Goal: Task Accomplishment & Management: Complete application form

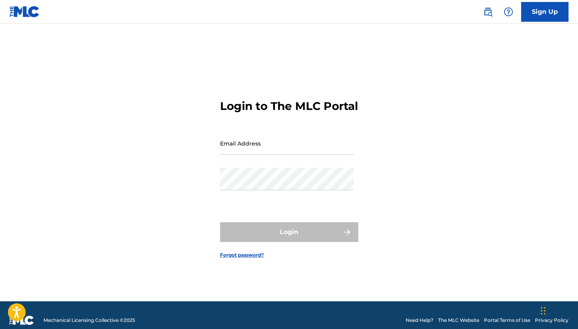
click at [292, 150] on input "Email Address" at bounding box center [287, 143] width 134 height 23
type input "[EMAIL_ADDRESS][DOMAIN_NAME]"
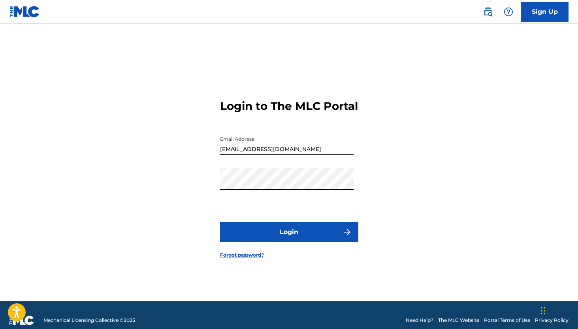
click at [327, 235] on button "Login" at bounding box center [289, 232] width 138 height 20
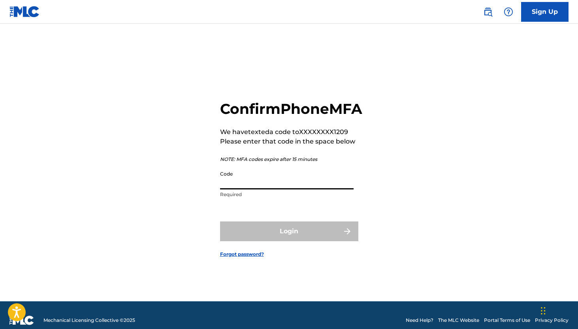
click at [295, 189] on input "Code" at bounding box center [287, 178] width 134 height 23
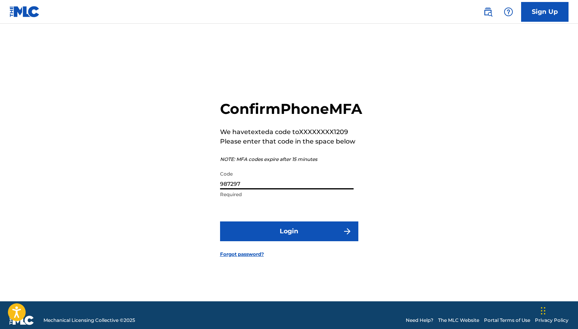
type input "987297"
click at [319, 234] on button "Login" at bounding box center [289, 231] width 138 height 20
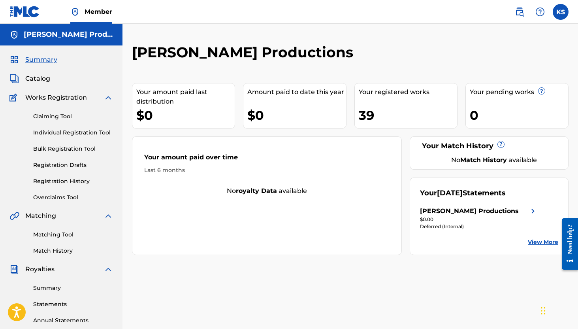
click at [40, 78] on span "Catalog" at bounding box center [37, 78] width 25 height 9
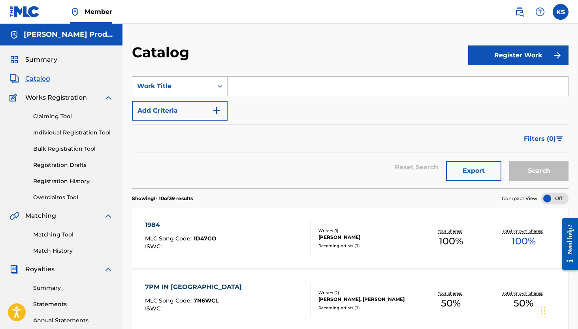
click at [58, 180] on link "Registration History" at bounding box center [73, 181] width 80 height 8
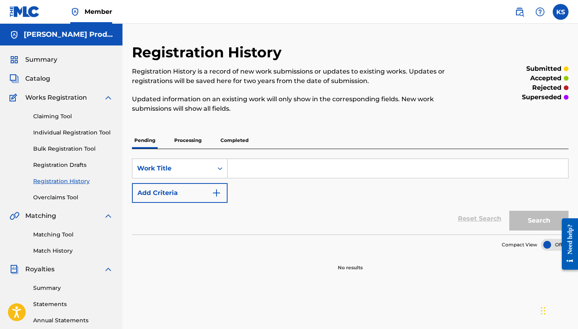
click at [186, 139] on p "Processing" at bounding box center [188, 140] width 32 height 17
click at [225, 140] on p "Completed" at bounding box center [234, 140] width 33 height 17
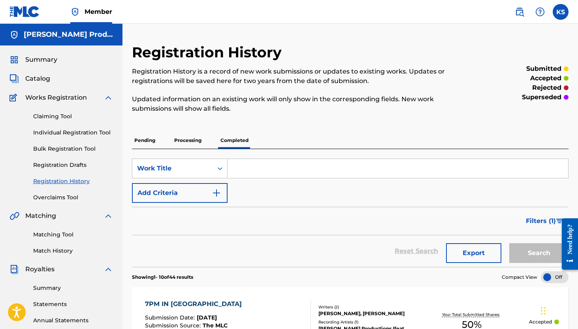
click at [46, 96] on span "Works Registration" at bounding box center [56, 97] width 62 height 9
click at [47, 112] on link "Claiming Tool" at bounding box center [73, 116] width 80 height 8
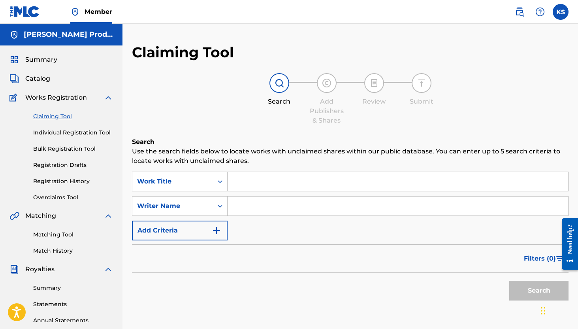
click at [43, 81] on span "Catalog" at bounding box center [37, 78] width 25 height 9
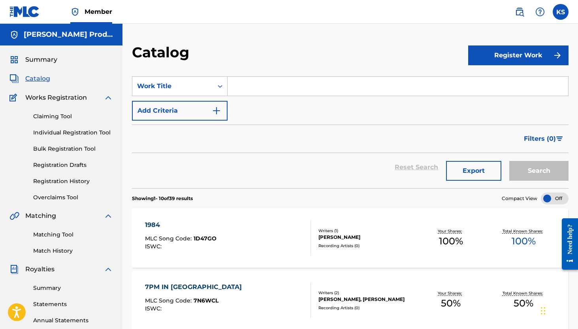
click at [510, 53] on button "Register Work" at bounding box center [518, 55] width 100 height 20
click at [484, 85] on link "Individual" at bounding box center [518, 81] width 100 height 19
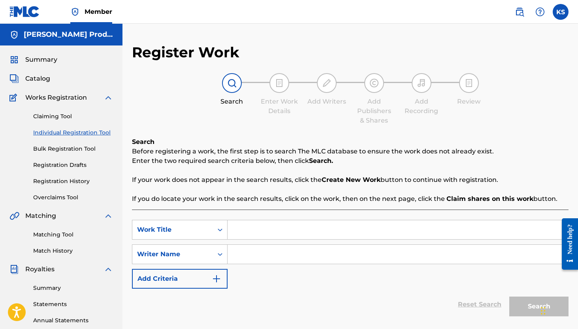
click at [279, 233] on input "Search Form" at bounding box center [398, 229] width 341 height 19
type input "smile"
click at [259, 261] on input "Search Form" at bounding box center [398, 254] width 341 height 19
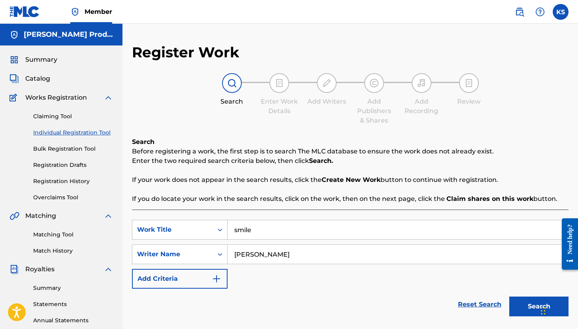
type input "[PERSON_NAME]"
click at [510, 297] on button "Search" at bounding box center [539, 307] width 59 height 20
click at [381, 291] on div "Reset Search Search" at bounding box center [350, 305] width 437 height 32
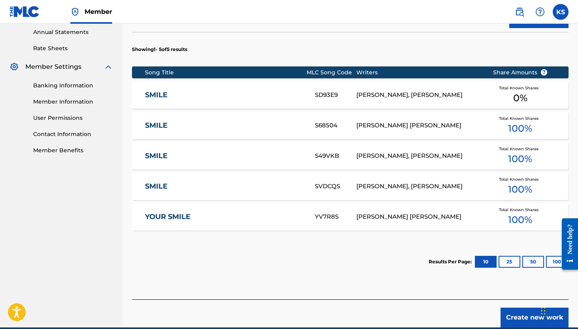
scroll to position [300, 0]
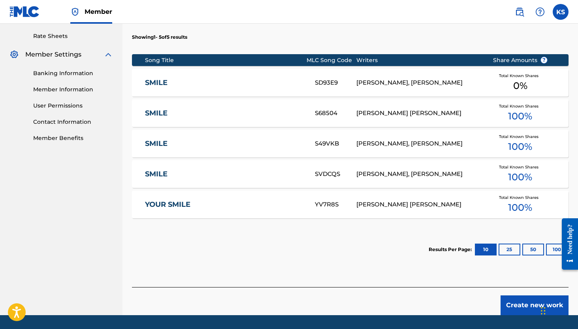
click at [520, 305] on button "Create new work" at bounding box center [535, 305] width 68 height 20
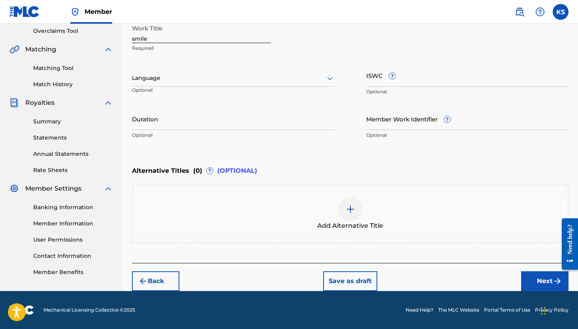
scroll to position [166, 0]
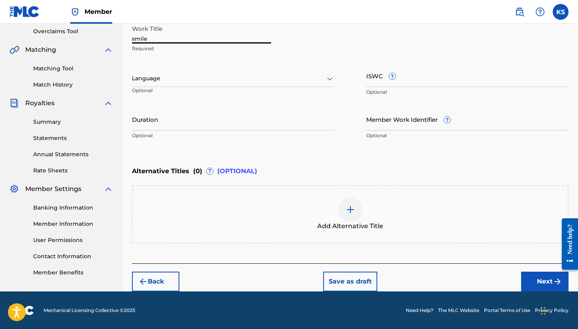
drag, startPoint x: 155, startPoint y: 39, endPoint x: 91, endPoint y: 33, distance: 64.0
click at [91, 33] on main "[PERSON_NAME] Productions Summary Catalog Works Registration Claiming Tool Indi…" at bounding box center [289, 75] width 578 height 434
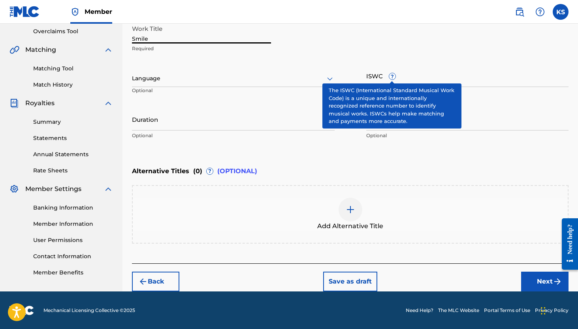
type input "Smile"
click at [393, 79] on span "?" at bounding box center [392, 76] width 6 height 6
click at [393, 79] on input "ISWC ?" at bounding box center [467, 75] width 203 height 23
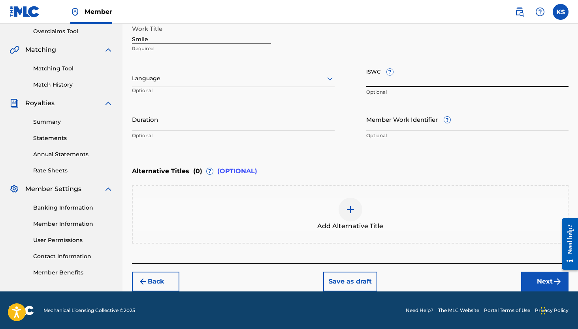
click at [535, 276] on button "Next" at bounding box center [544, 282] width 47 height 20
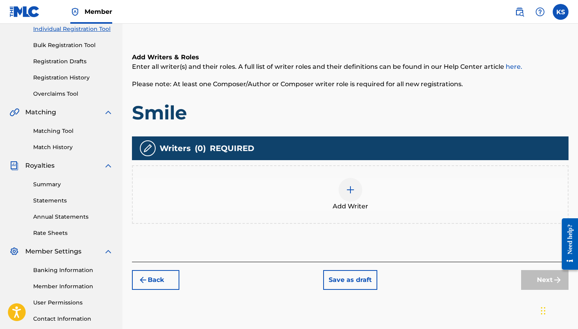
scroll to position [36, 0]
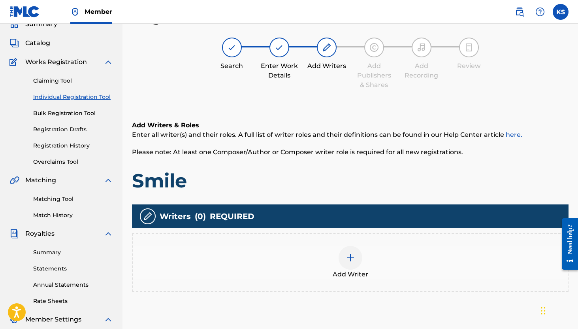
click at [347, 257] on img at bounding box center [350, 257] width 9 height 9
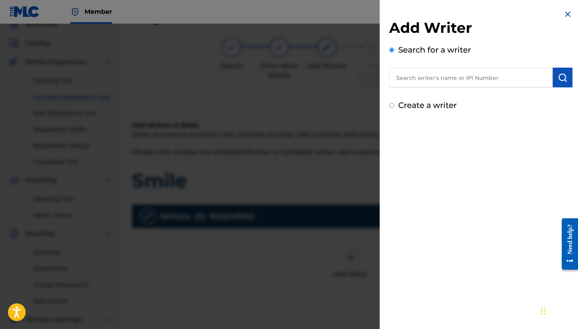
click at [421, 76] on input "text" at bounding box center [471, 78] width 164 height 20
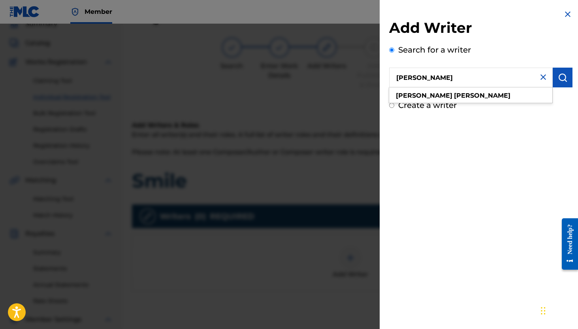
type input "[PERSON_NAME]"
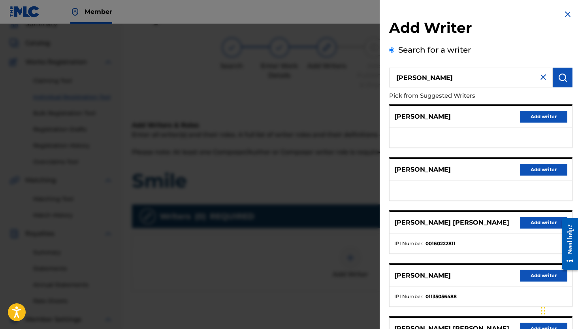
click at [527, 271] on button "Add writer" at bounding box center [543, 276] width 47 height 12
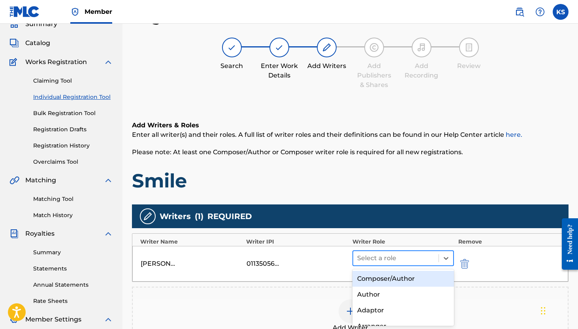
click at [425, 259] on div at bounding box center [396, 258] width 78 height 11
click at [419, 281] on div "Composer/Author" at bounding box center [404, 279] width 102 height 16
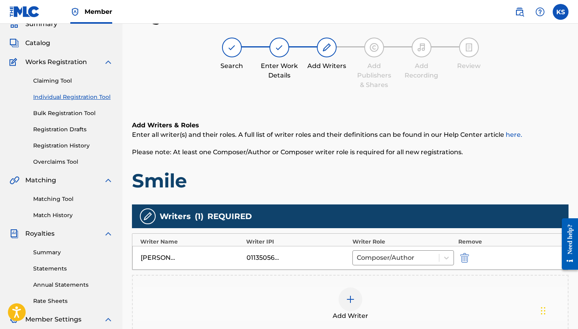
click at [482, 176] on h1 "Smile" at bounding box center [350, 181] width 437 height 24
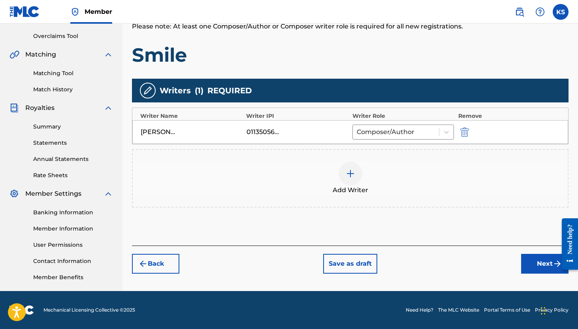
click at [543, 260] on button "Next" at bounding box center [544, 264] width 47 height 20
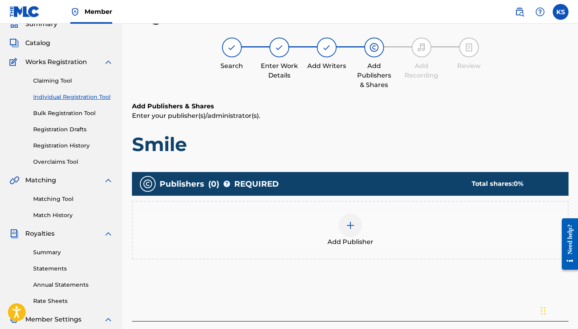
click at [358, 224] on div at bounding box center [351, 225] width 24 height 24
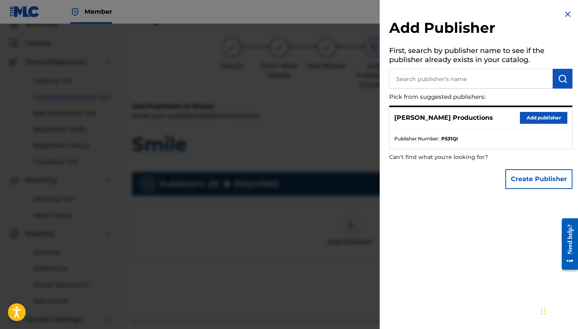
click at [529, 116] on button "Add publisher" at bounding box center [543, 118] width 47 height 12
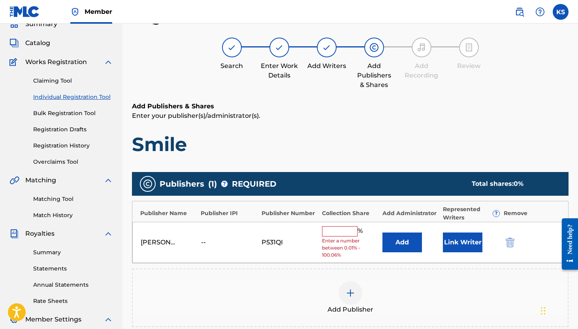
click at [331, 234] on input "text" at bounding box center [340, 231] width 36 height 10
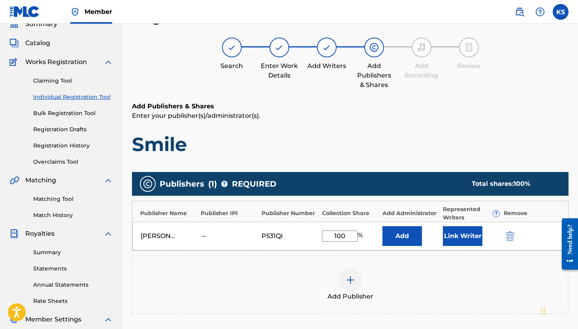
type input "100"
click at [453, 235] on button "Link Writer" at bounding box center [463, 236] width 40 height 20
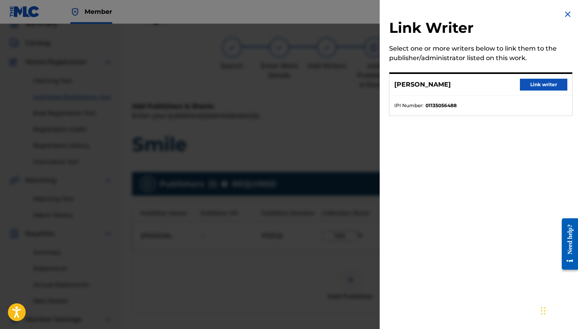
click at [552, 87] on button "Link writer" at bounding box center [543, 85] width 47 height 12
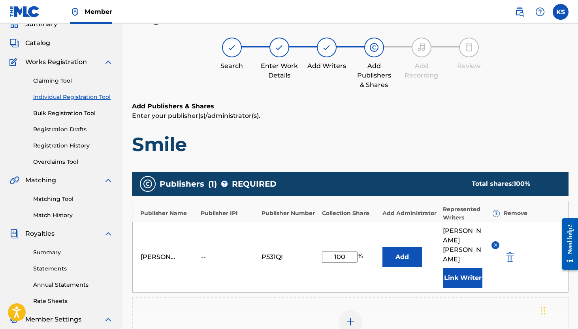
click at [499, 113] on p "Enter your publisher(s)/administrator(s)." at bounding box center [350, 115] width 437 height 9
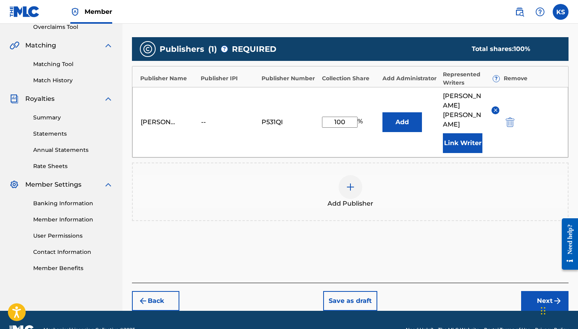
scroll to position [171, 0]
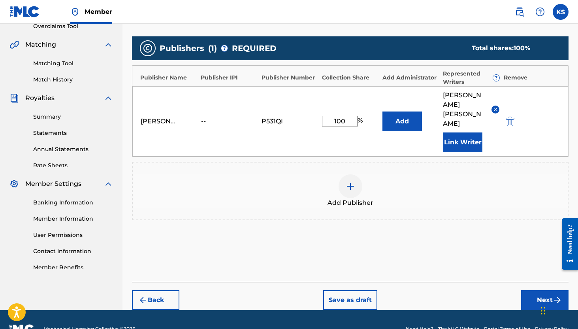
click at [533, 290] on button "Next" at bounding box center [544, 300] width 47 height 20
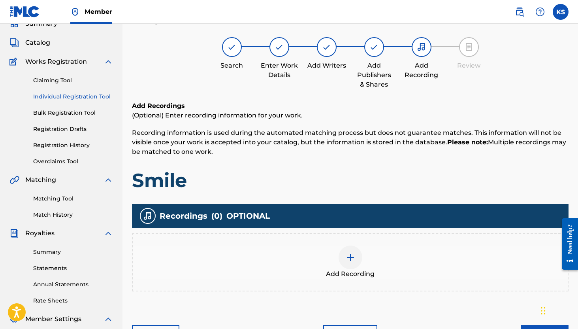
scroll to position [36, 0]
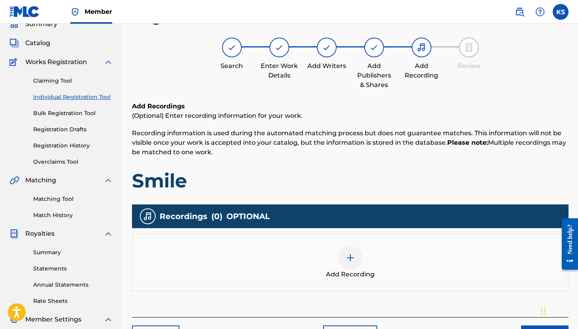
click at [351, 260] on img at bounding box center [350, 257] width 9 height 9
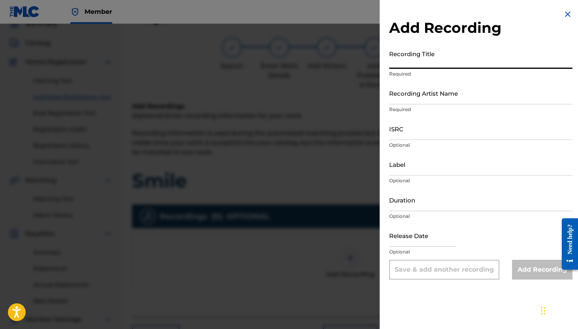
click at [404, 57] on input "Recording Title" at bounding box center [480, 57] width 183 height 23
type input "Smile"
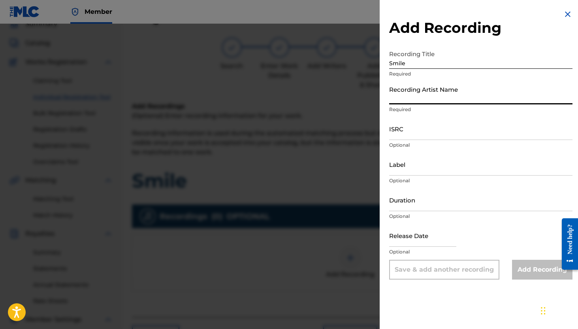
click at [418, 89] on input "Recording Artist Name" at bounding box center [480, 93] width 183 height 23
type input "[PERSON_NAME] Productions"
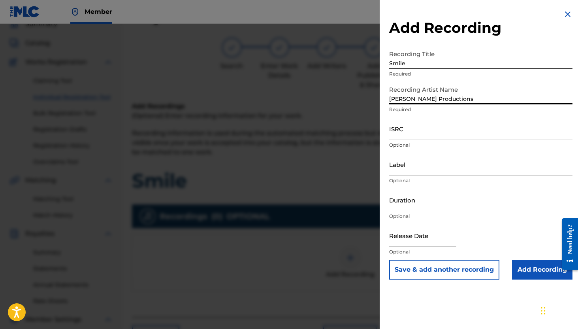
click at [422, 132] on input "ISRC" at bounding box center [480, 128] width 183 height 23
paste input "QZWFW2501395"
type input "QZWFW2501395"
click at [407, 234] on input "text" at bounding box center [422, 235] width 67 height 23
select select "7"
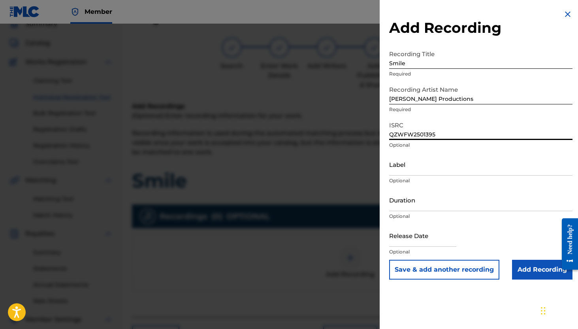
select select "2025"
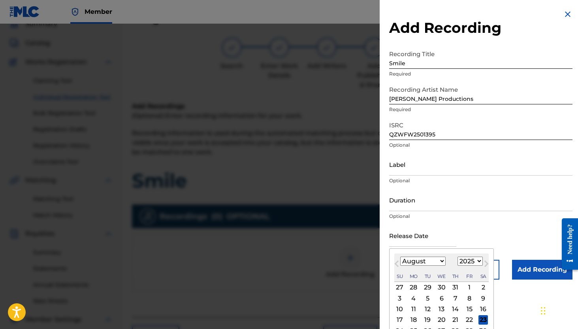
click at [470, 319] on div "22" at bounding box center [469, 319] width 9 height 9
type input "[DATE]"
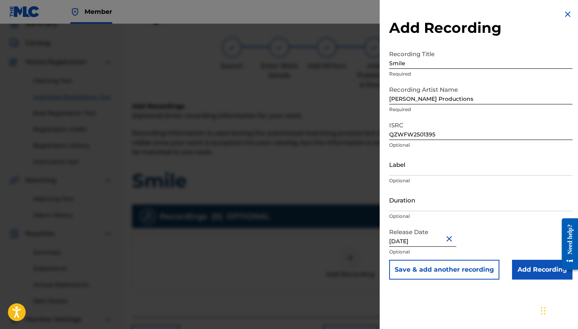
click at [494, 233] on div "Release Date [DATE] Optional" at bounding box center [480, 242] width 183 height 36
click at [537, 263] on input "Add Recording" at bounding box center [542, 270] width 60 height 20
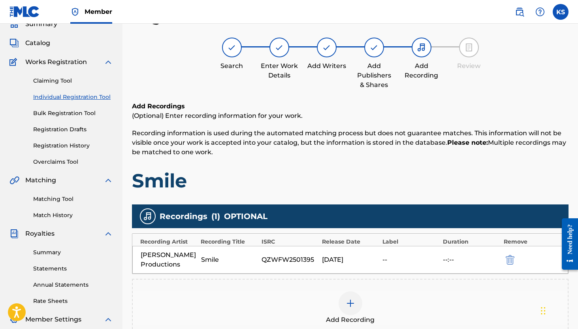
click at [414, 174] on h1 "Smile" at bounding box center [350, 181] width 437 height 24
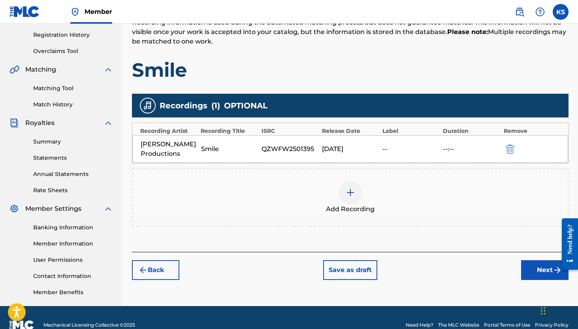
scroll to position [161, 0]
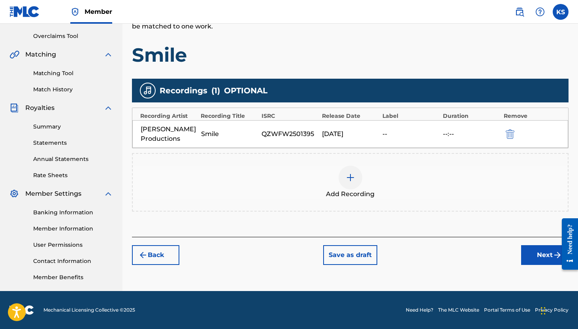
click at [544, 252] on button "Next" at bounding box center [544, 255] width 47 height 20
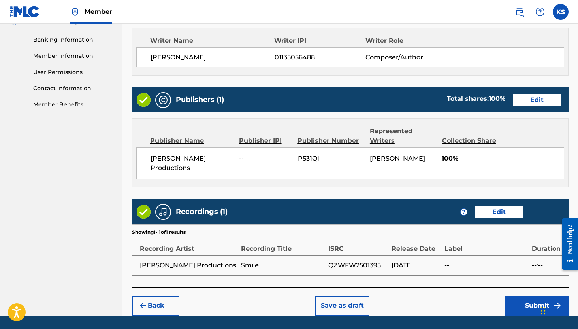
scroll to position [348, 0]
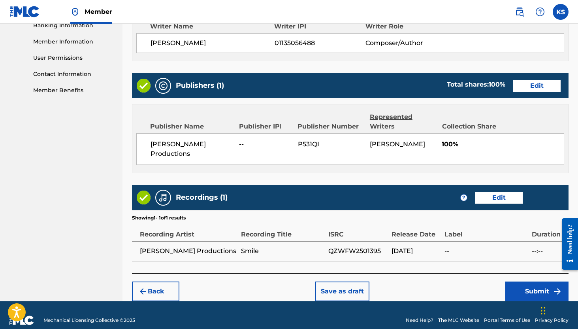
click at [542, 281] on button "Submit" at bounding box center [537, 291] width 63 height 20
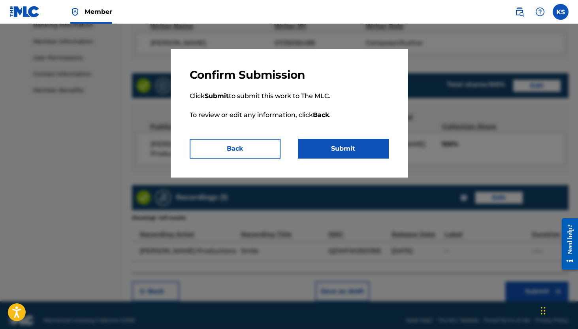
click at [367, 153] on button "Submit" at bounding box center [343, 149] width 91 height 20
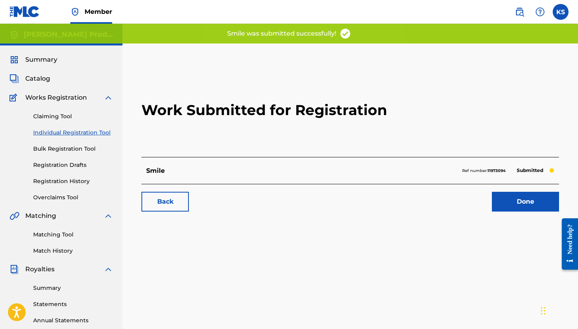
click at [511, 210] on link "Done" at bounding box center [525, 202] width 67 height 20
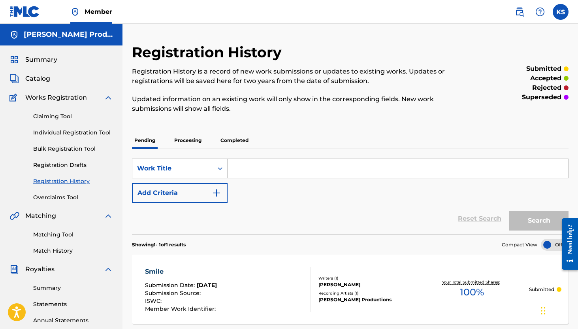
click at [79, 99] on span "Works Registration" at bounding box center [56, 97] width 62 height 9
click at [50, 77] on div "Catalog" at bounding box center [61, 78] width 104 height 9
click at [49, 78] on span "Catalog" at bounding box center [37, 78] width 25 height 9
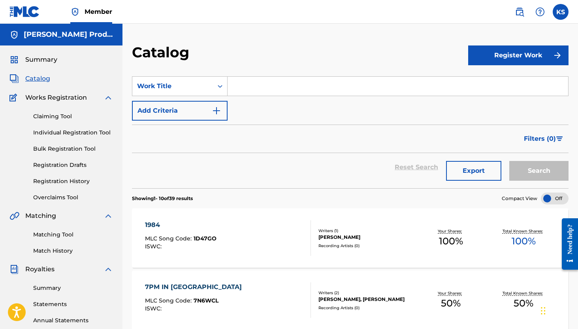
click at [44, 63] on span "Summary" at bounding box center [41, 59] width 32 height 9
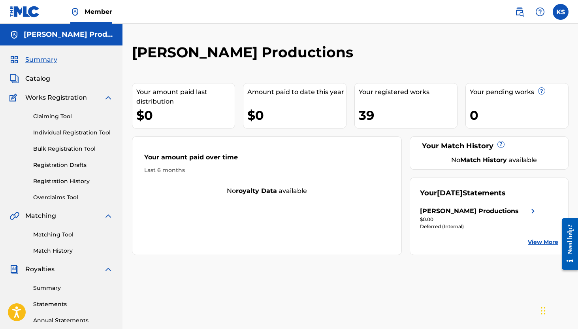
click at [485, 209] on div "[PERSON_NAME] Productions" at bounding box center [478, 210] width 117 height 9
click at [457, 208] on div "Stokes Productions" at bounding box center [469, 210] width 99 height 9
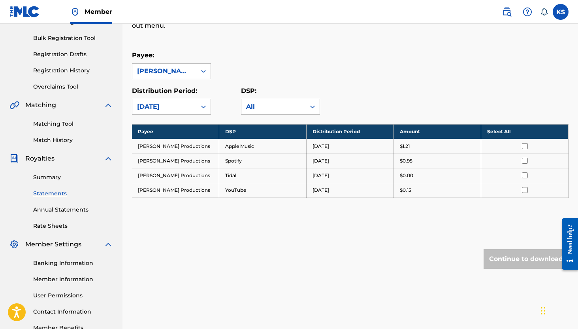
scroll to position [127, 0]
